Goal: Check status: Check status

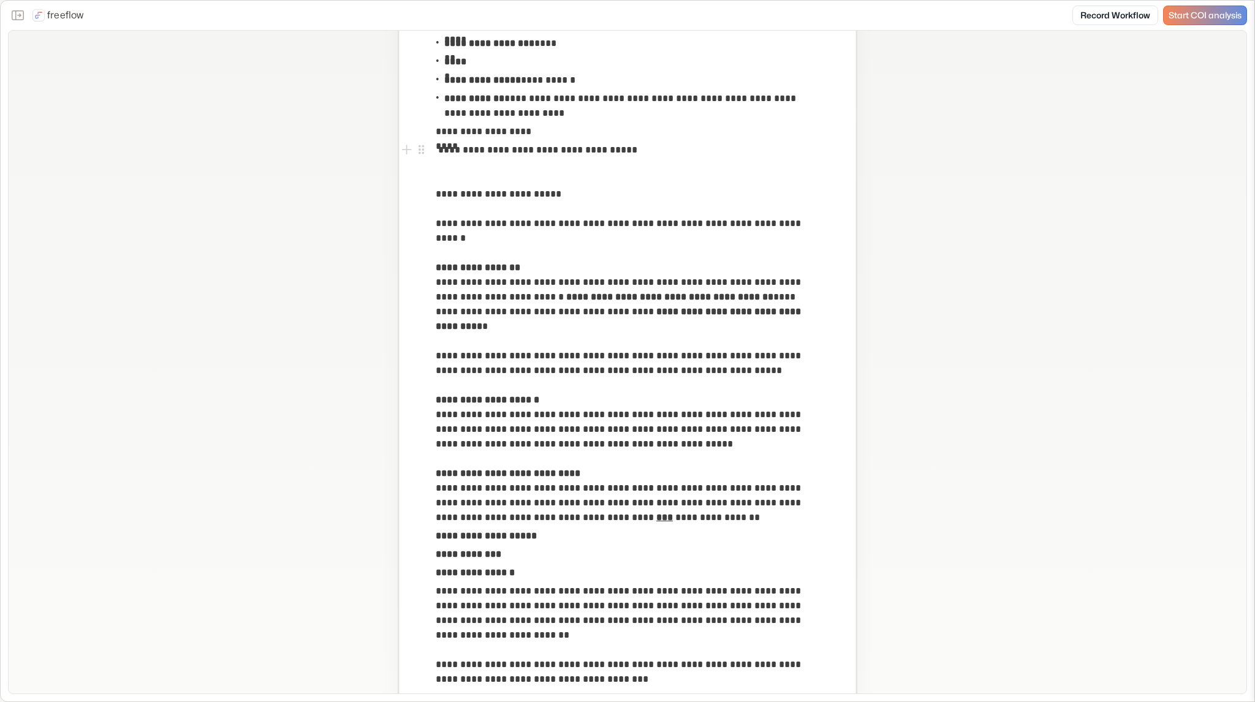
scroll to position [123, 0]
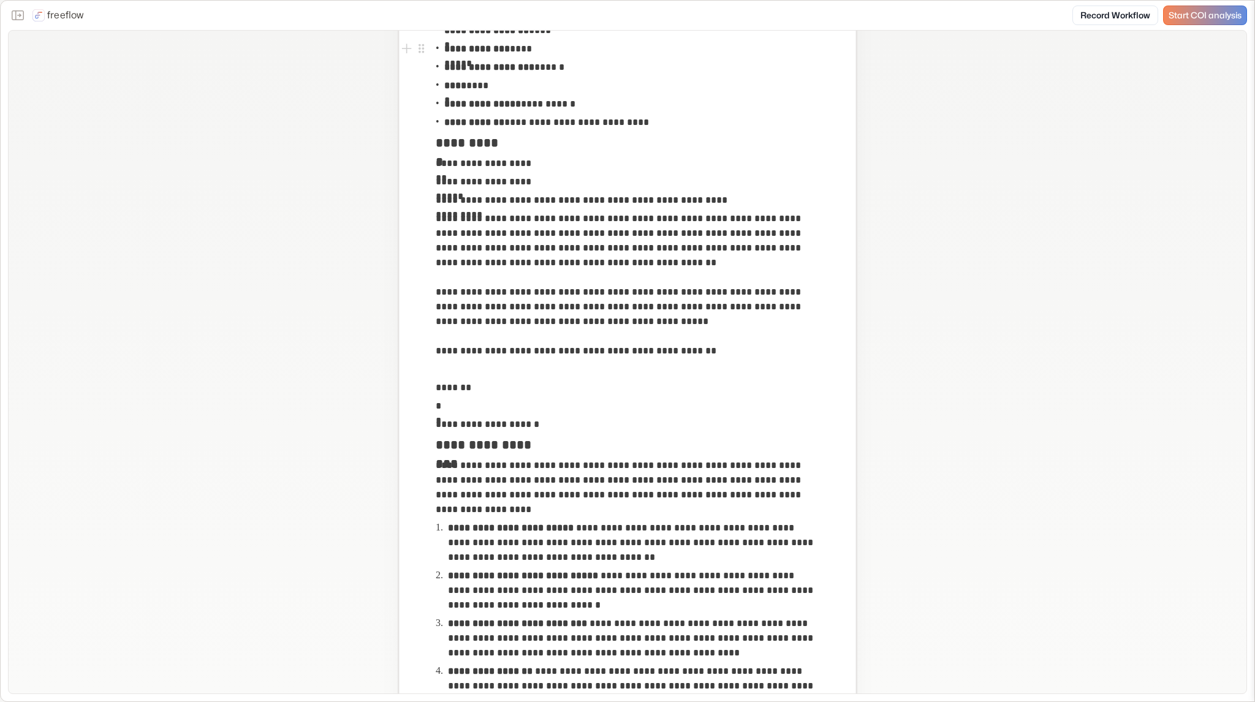
scroll to position [368, 0]
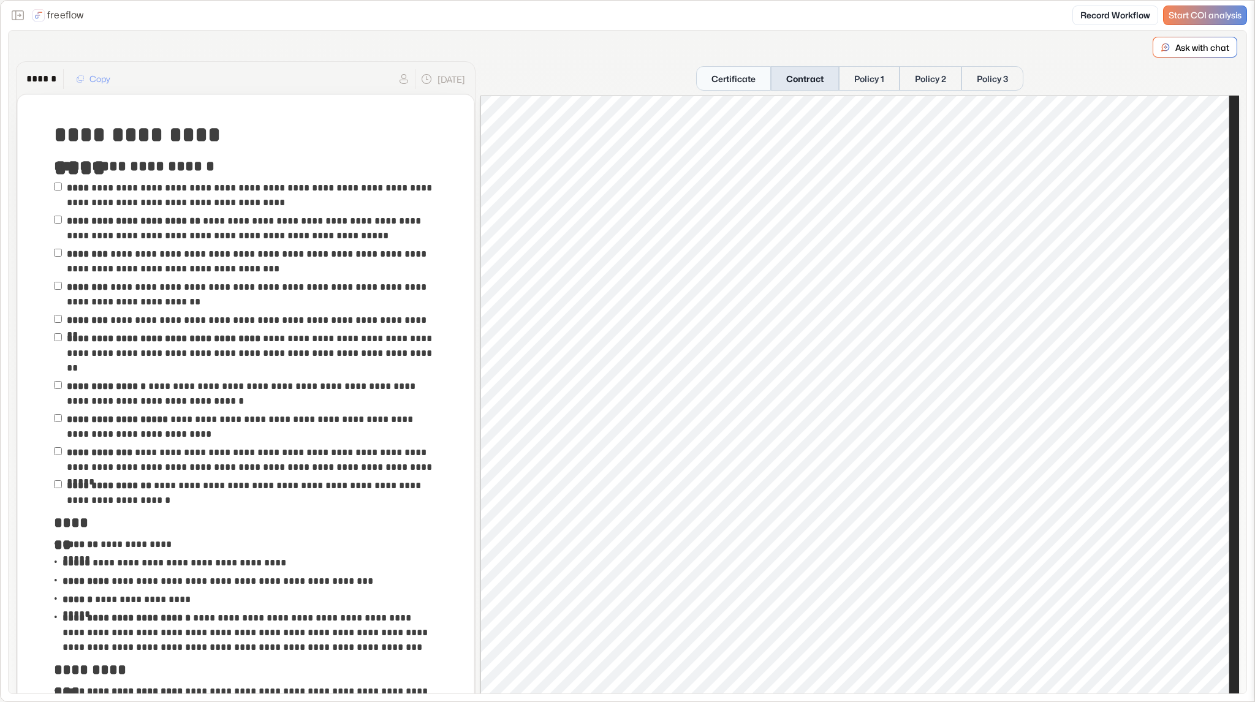
click at [700, 75] on button "Certificate" at bounding box center [733, 78] width 75 height 25
